Goal: Find specific page/section: Find specific page/section

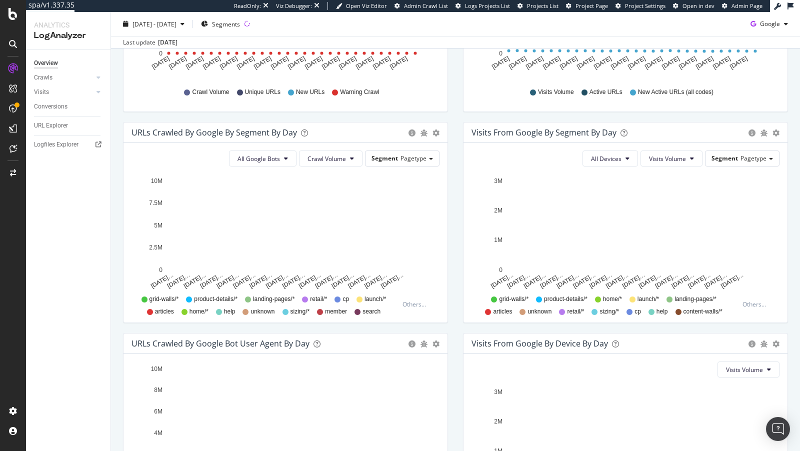
scroll to position [392, 0]
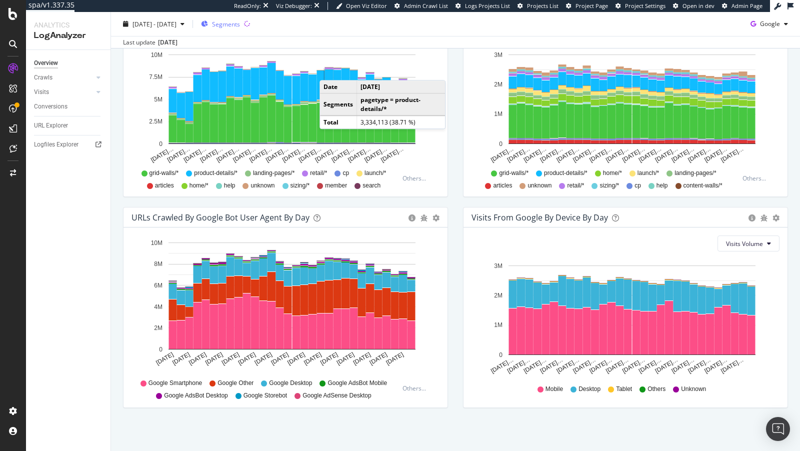
click at [240, 23] on span "Segments" at bounding box center [226, 23] width 28 height 8
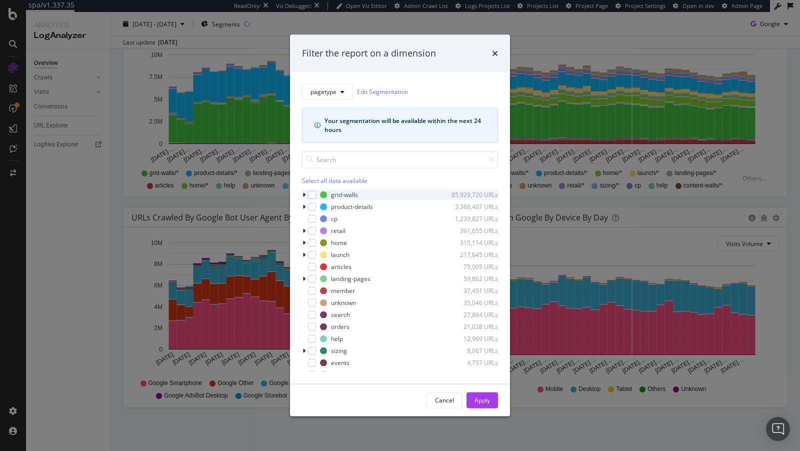
click at [303, 194] on icon "modal" at bounding box center [303, 194] width 3 height 6
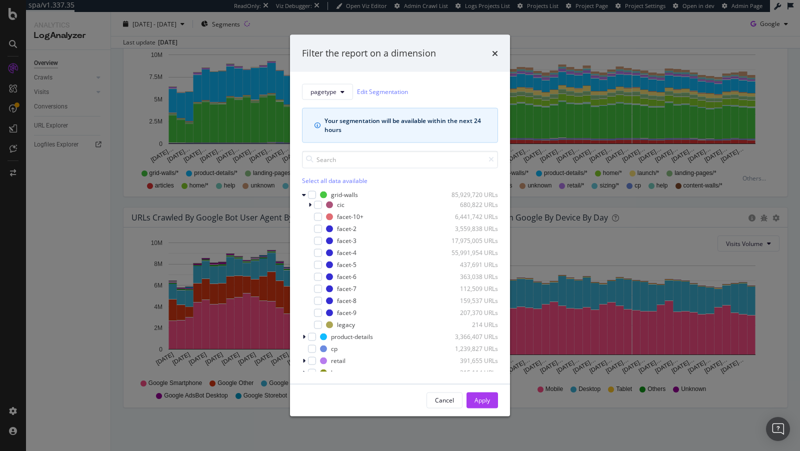
click at [210, 235] on div "Filter the report on a dimension pagetype Edit Segmentation Your segmentation w…" at bounding box center [400, 225] width 800 height 451
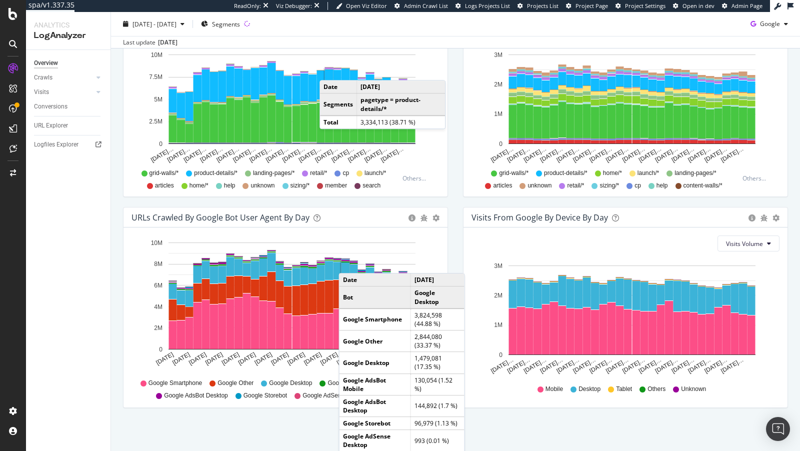
scroll to position [258, 0]
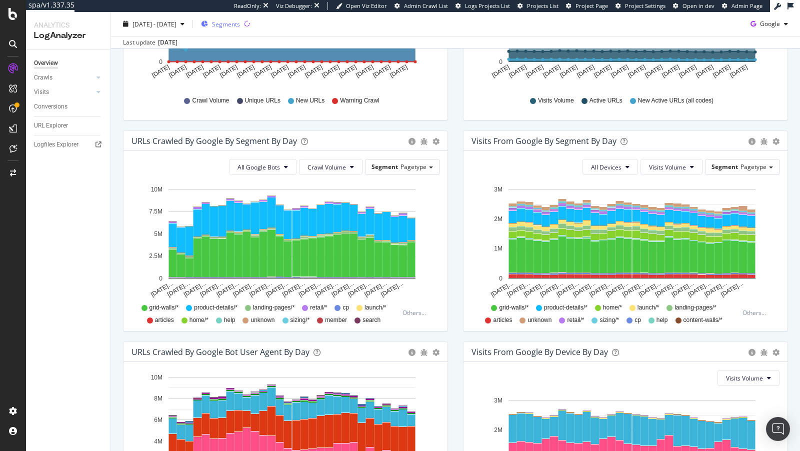
click at [240, 29] on div "Segments" at bounding box center [220, 23] width 39 height 15
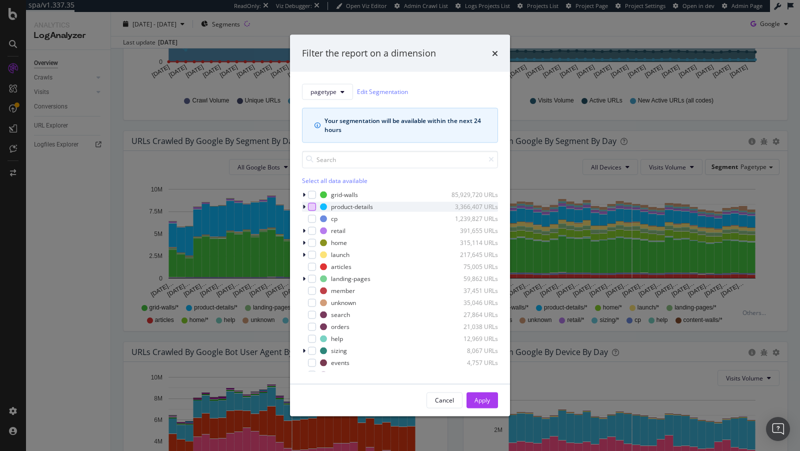
click at [309, 208] on div "modal" at bounding box center [312, 206] width 8 height 8
click at [310, 206] on icon "modal" at bounding box center [312, 206] width 4 height 5
click at [311, 186] on div "Select all data available grid-walls 85,929,720 URLs product-details 3,366,407 …" at bounding box center [400, 260] width 196 height 221
click at [311, 189] on div "grid-walls 85,929,720 URLs" at bounding box center [400, 194] width 196 height 10
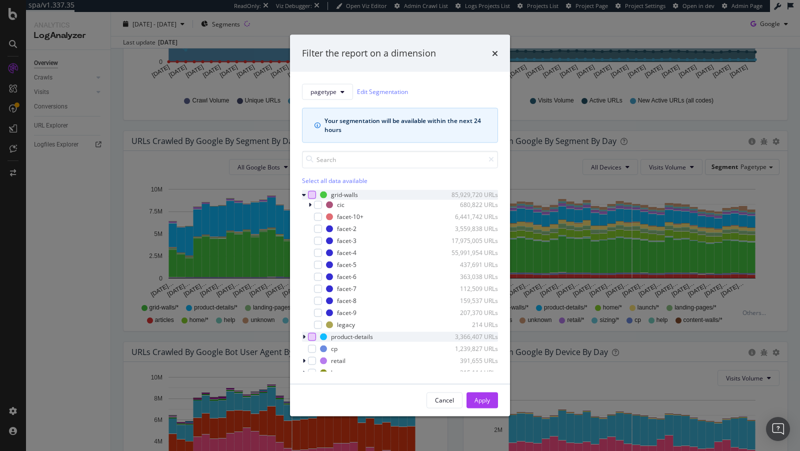
click at [314, 195] on div "modal" at bounding box center [312, 194] width 8 height 8
click at [488, 403] on div "Apply" at bounding box center [481, 400] width 15 height 8
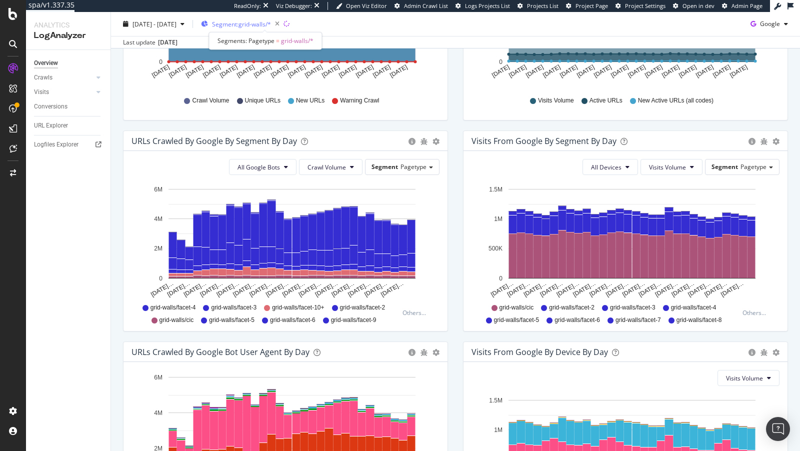
click at [271, 24] on span "Segment: grid-walls/*" at bounding box center [241, 23] width 59 height 8
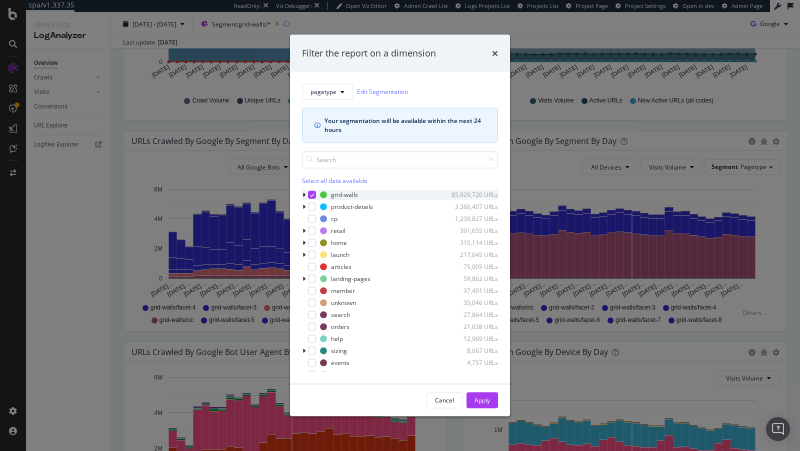
click at [303, 195] on icon "modal" at bounding box center [303, 194] width 3 height 6
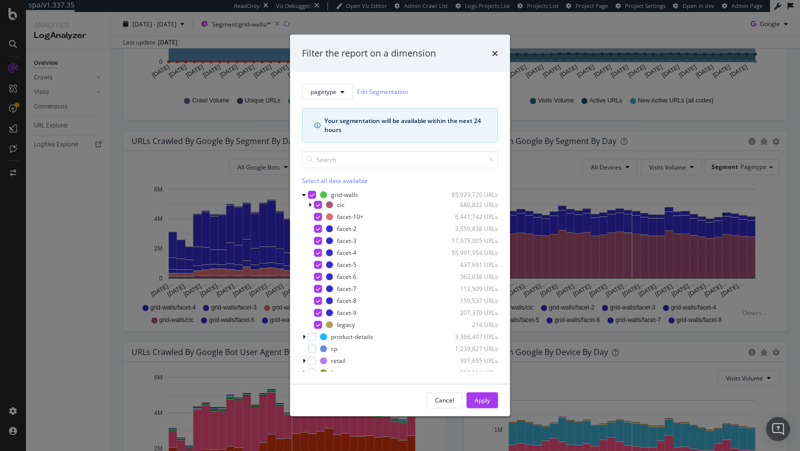
click at [69, 78] on div "Filter the report on a dimension pagetype Edit Segmentation Your segmentation w…" at bounding box center [400, 225] width 800 height 451
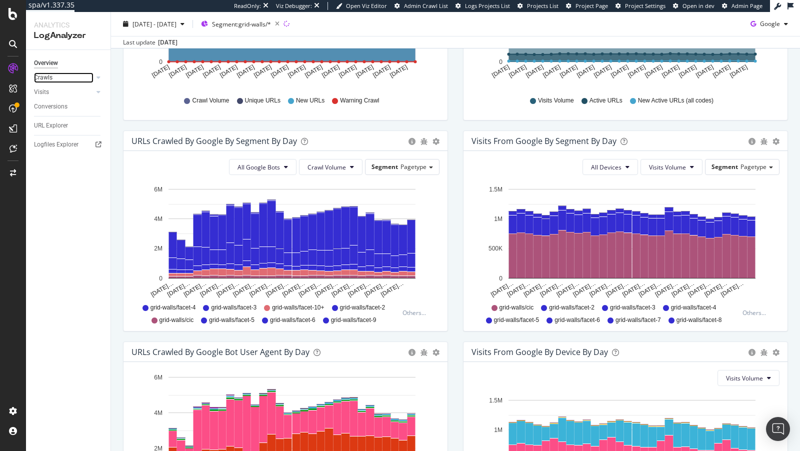
click at [66, 78] on link "Crawls" at bounding box center [63, 77] width 59 height 10
